Goal: Transaction & Acquisition: Purchase product/service

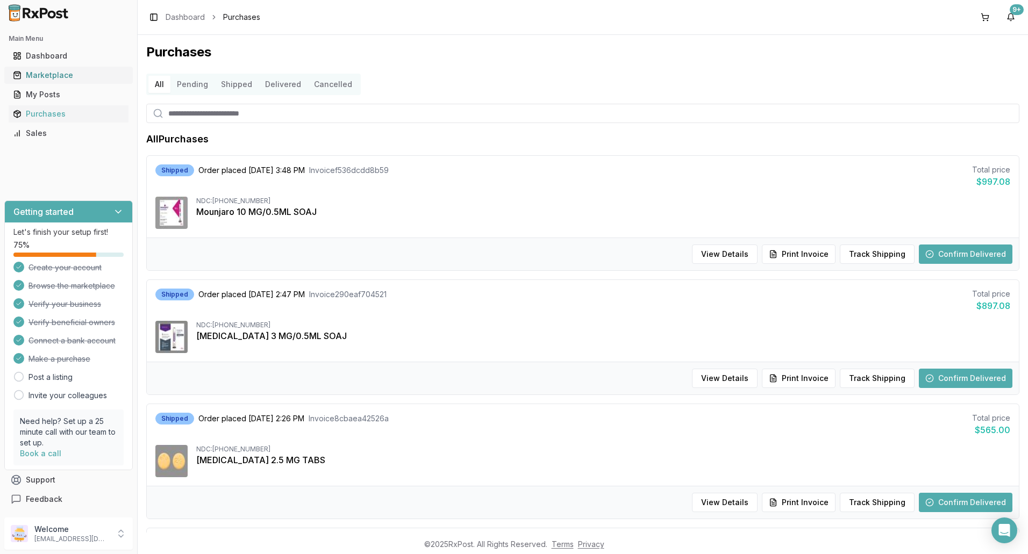
click at [42, 71] on div "Marketplace" at bounding box center [68, 75] width 111 height 11
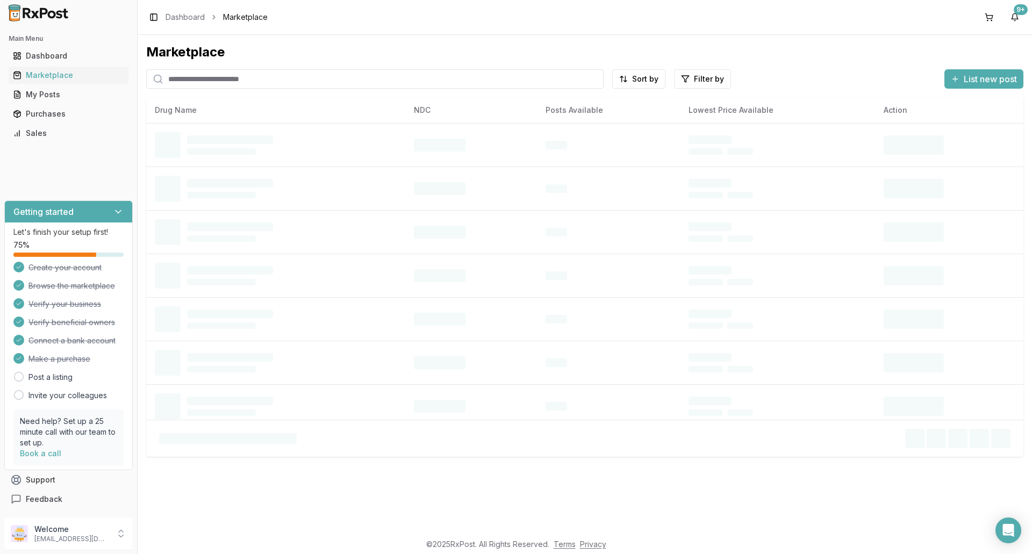
click at [232, 74] on input "search" at bounding box center [374, 78] width 457 height 19
type input "*******"
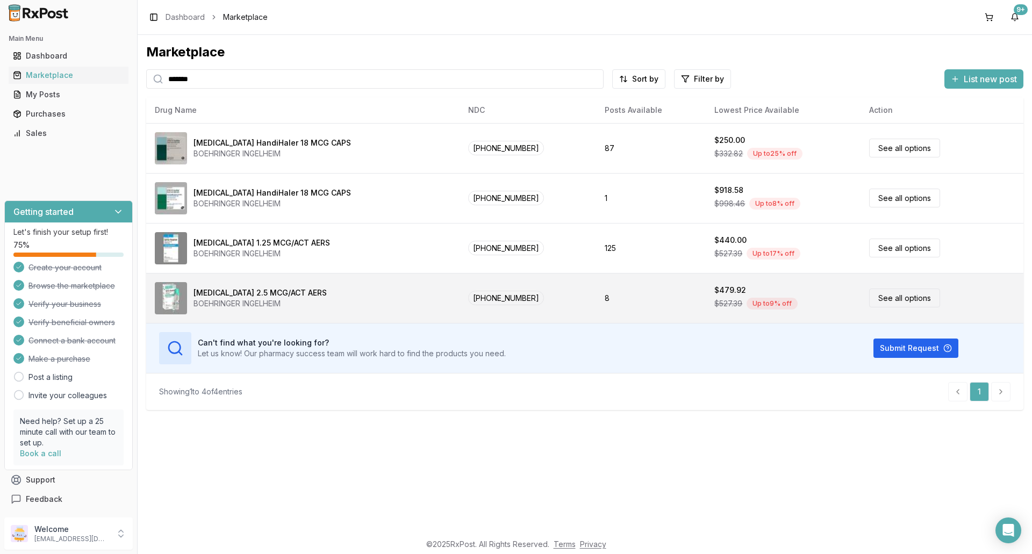
click at [310, 295] on div "[MEDICAL_DATA] 2.5 MCG/ACT AERS" at bounding box center [259, 293] width 133 height 11
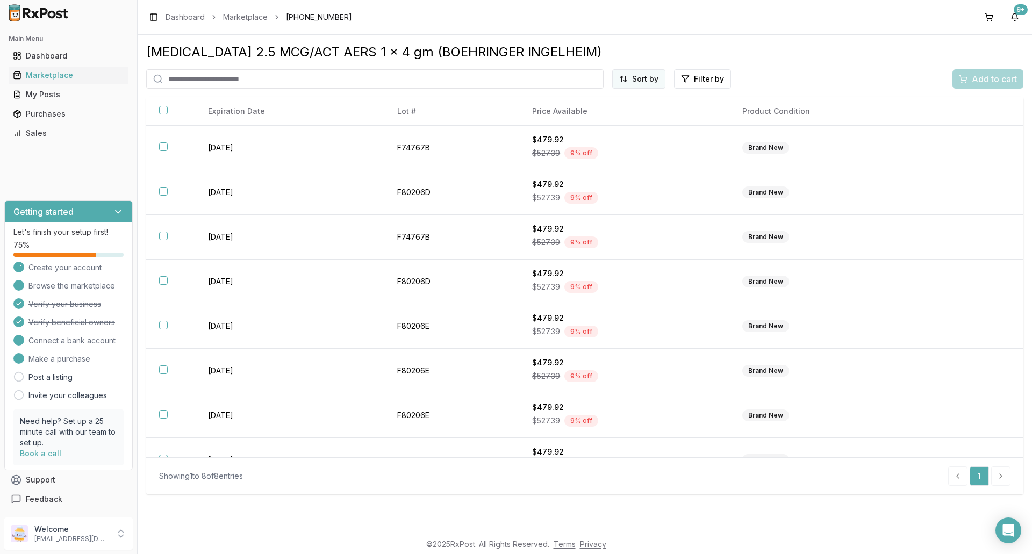
click at [643, 79] on html "Main Menu Dashboard Marketplace My Posts Purchases Sales Getting started Let's …" at bounding box center [516, 277] width 1032 height 554
click at [636, 118] on div "Price (Low to High)" at bounding box center [613, 119] width 102 height 17
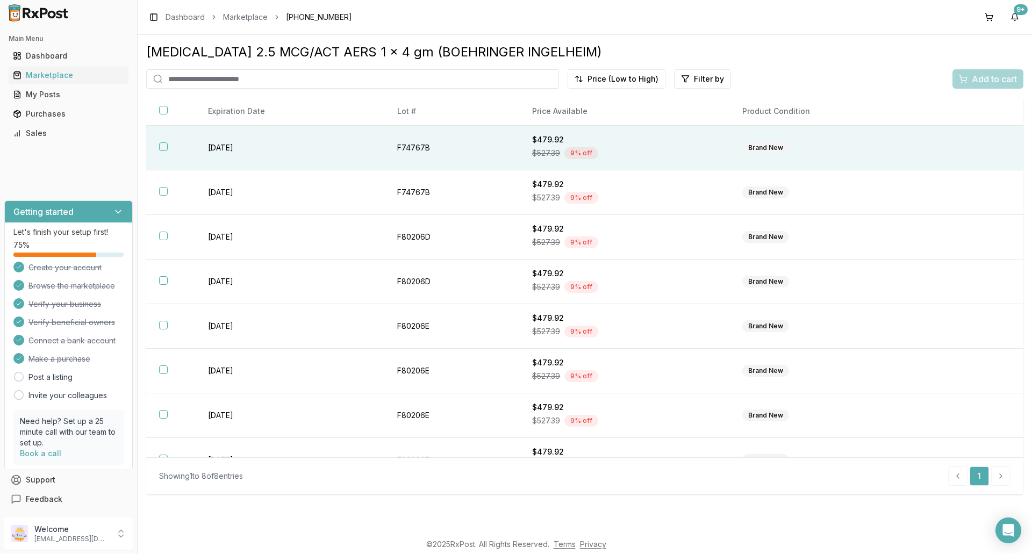
click at [621, 140] on div "$479.92" at bounding box center [624, 139] width 184 height 11
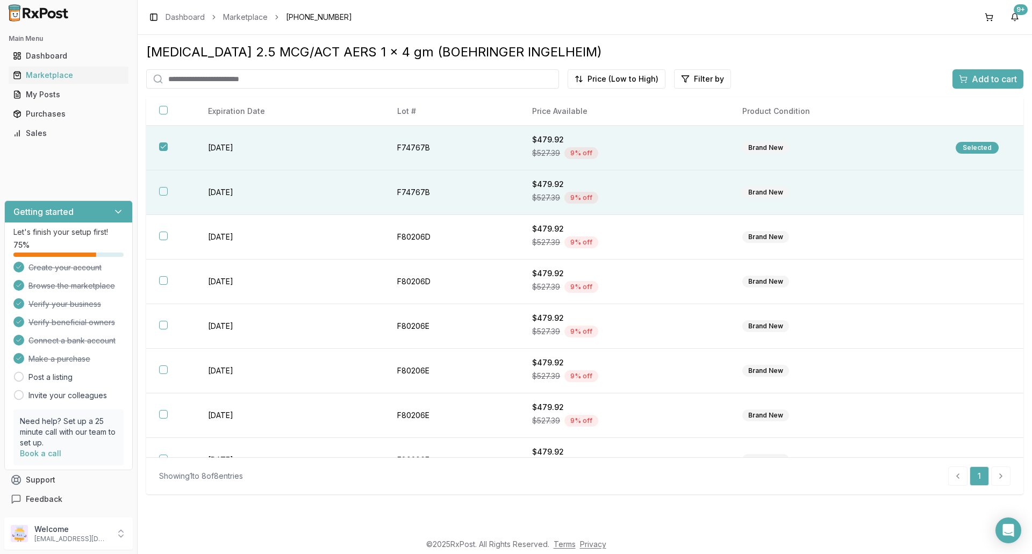
click at [628, 184] on div "$479.92" at bounding box center [624, 184] width 184 height 11
click at [979, 77] on span "Add to cart" at bounding box center [994, 79] width 45 height 13
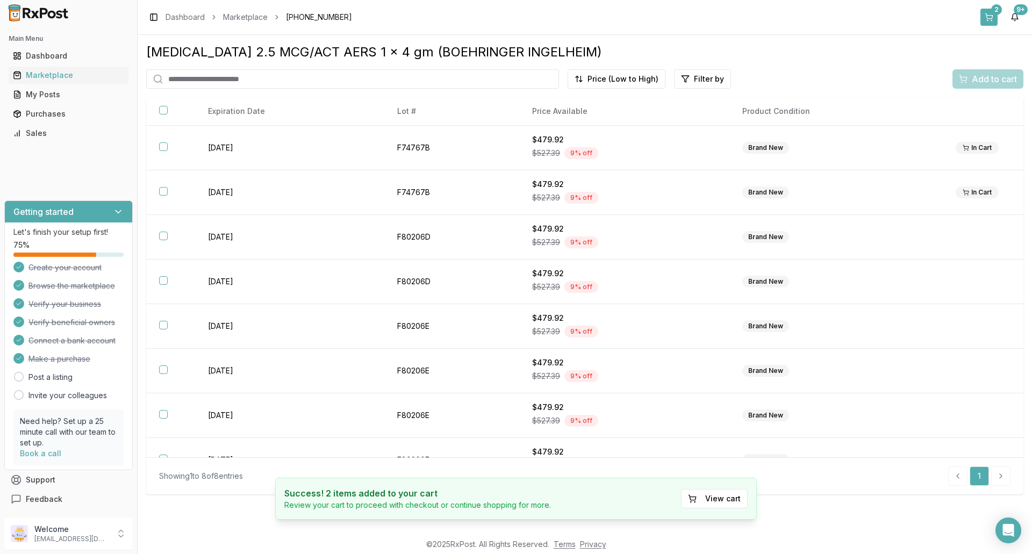
click at [989, 16] on button "2" at bounding box center [988, 17] width 17 height 17
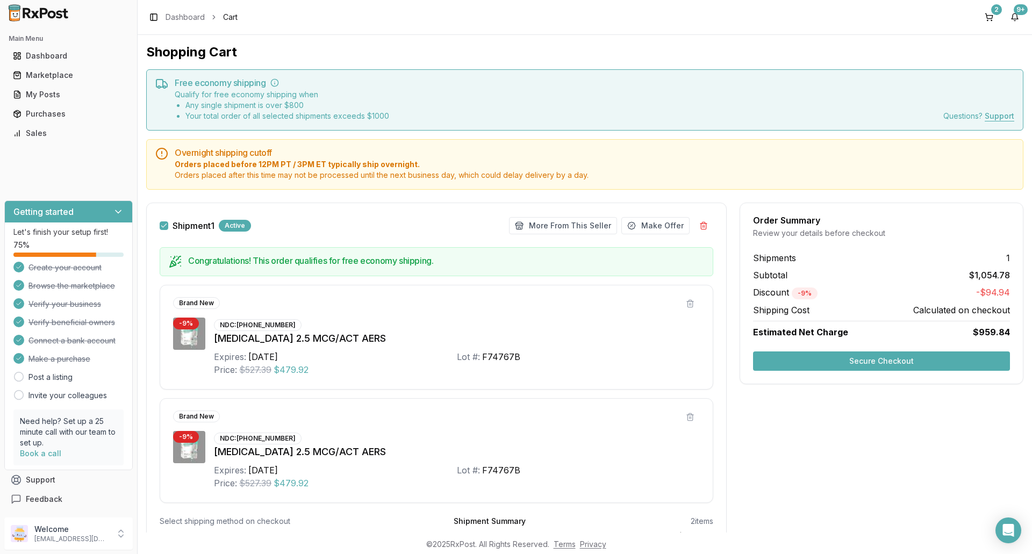
click at [826, 360] on button "Secure Checkout" at bounding box center [881, 361] width 257 height 19
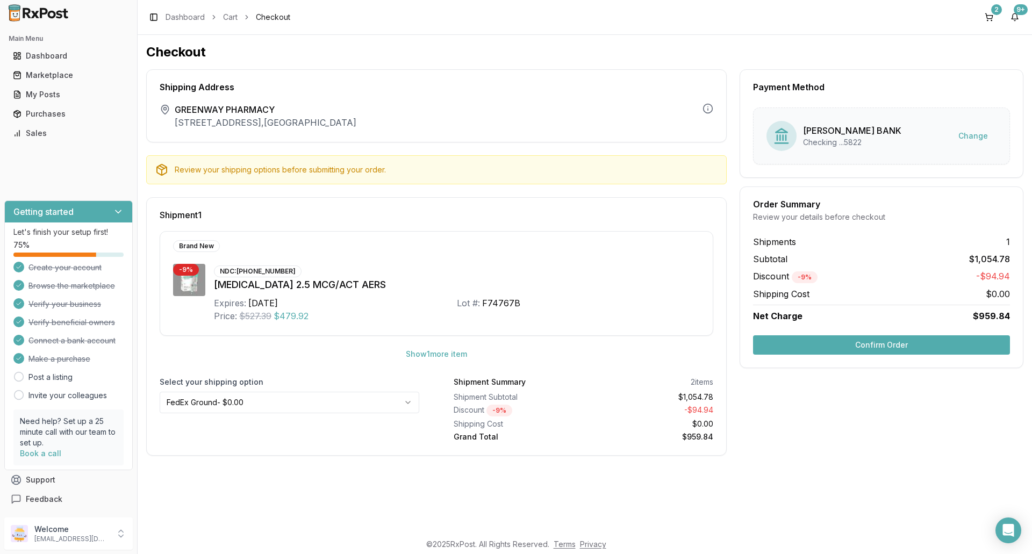
click at [908, 343] on button "Confirm Order" at bounding box center [881, 344] width 257 height 19
